Goal: Task Accomplishment & Management: Manage account settings

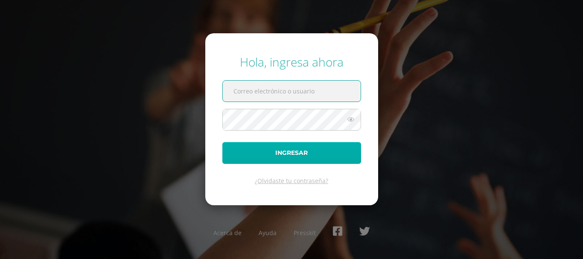
type input "[EMAIL_ADDRESS][DOMAIN_NAME]"
click at [254, 159] on button "Ingresar" at bounding box center [291, 153] width 139 height 22
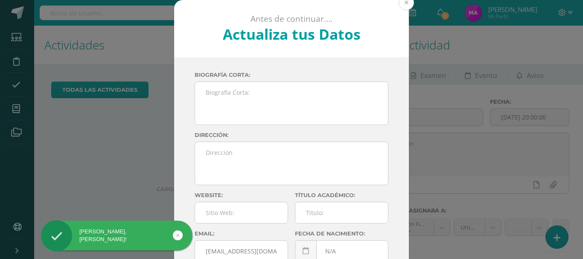
click at [404, 5] on button at bounding box center [406, 2] width 15 height 15
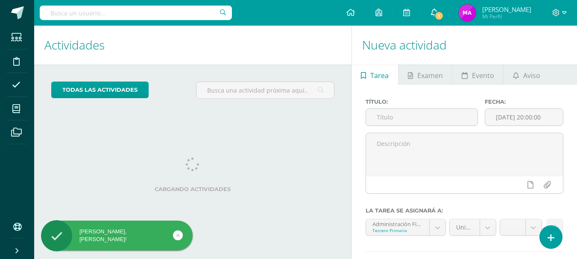
click at [437, 14] on link "1" at bounding box center [434, 13] width 27 height 26
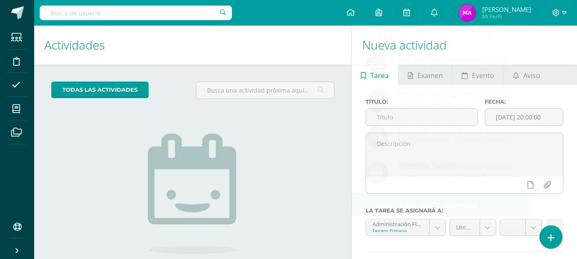
click at [307, 48] on h1 "Actividades" at bounding box center [192, 45] width 297 height 39
click at [557, 12] on icon at bounding box center [555, 12] width 7 height 7
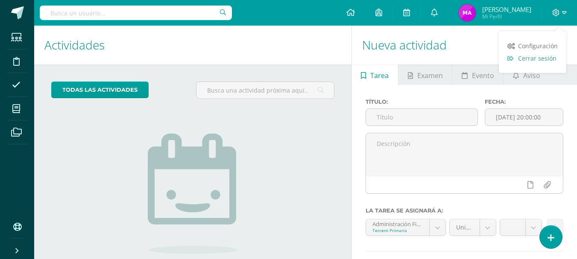
click at [538, 58] on span "Cerrar sesión" at bounding box center [537, 58] width 38 height 8
